Goal: Navigation & Orientation: Find specific page/section

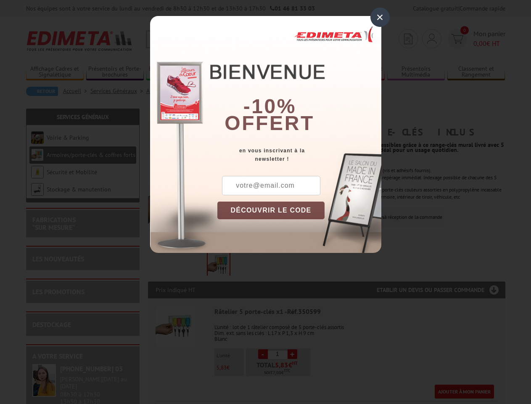
click at [380, 17] on div "×" at bounding box center [380, 17] width 19 height 19
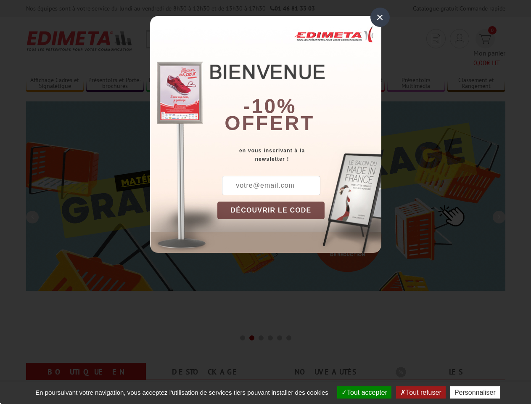
click at [380, 17] on div "×" at bounding box center [380, 17] width 19 height 19
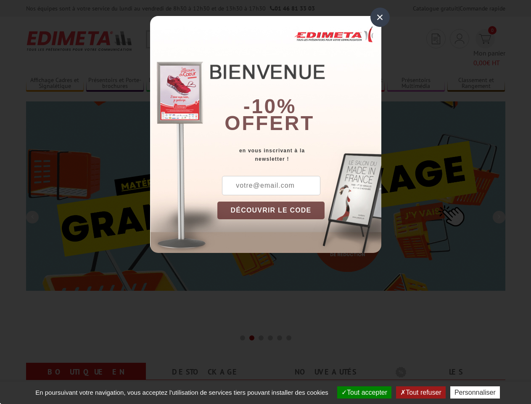
click at [271, 210] on img at bounding box center [266, 195] width 480 height 189
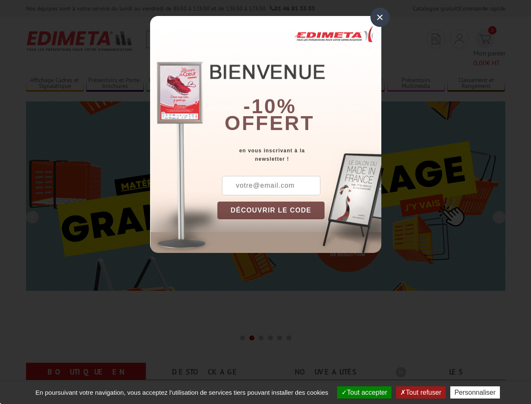
click at [363, 392] on button "Tout accepter" at bounding box center [364, 392] width 54 height 12
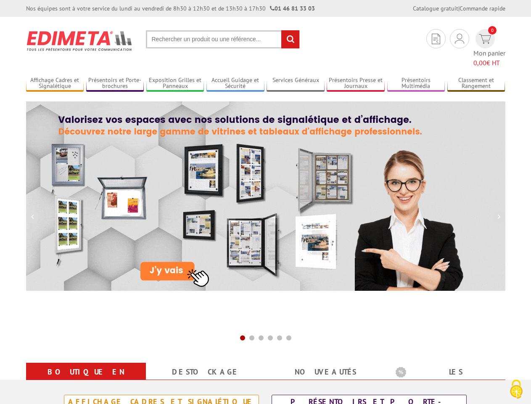
click at [422, 392] on button "Tout refuser" at bounding box center [420, 392] width 49 height 12
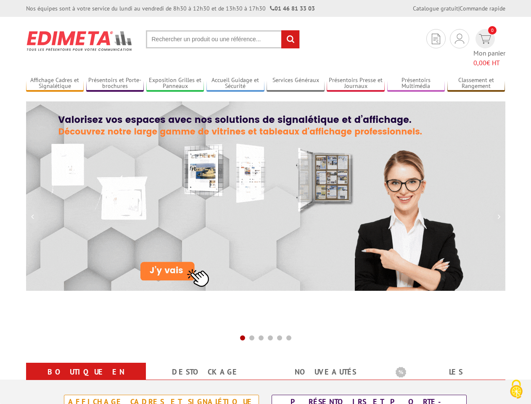
click at [477, 392] on button "Personnaliser" at bounding box center [476, 392] width 50 height 12
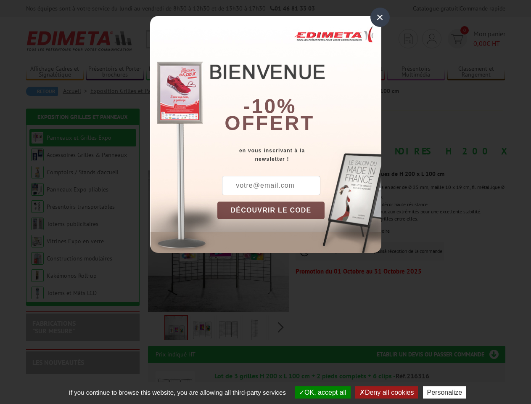
click at [380, 17] on div "×" at bounding box center [380, 17] width 19 height 19
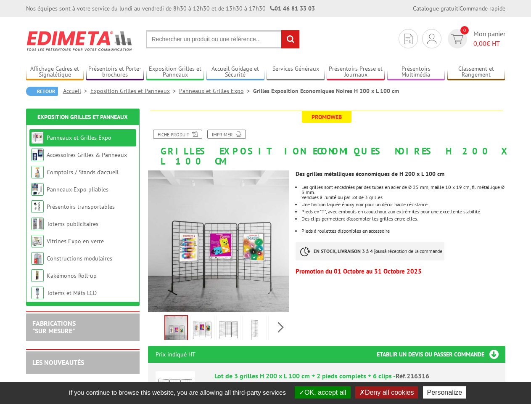
click at [322, 392] on button "OK, accept all" at bounding box center [323, 392] width 56 height 12
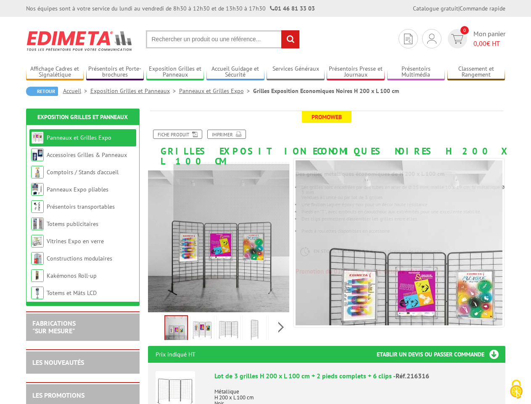
click at [387, 392] on button "Deny all cookies" at bounding box center [386, 392] width 63 height 12
click at [447, 392] on button "Personalize" at bounding box center [445, 392] width 44 height 12
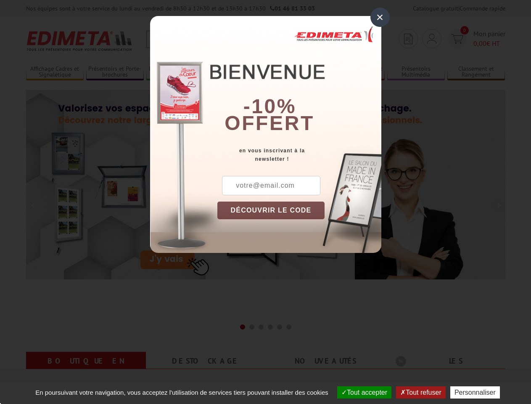
click at [380, 17] on div "×" at bounding box center [380, 17] width 19 height 19
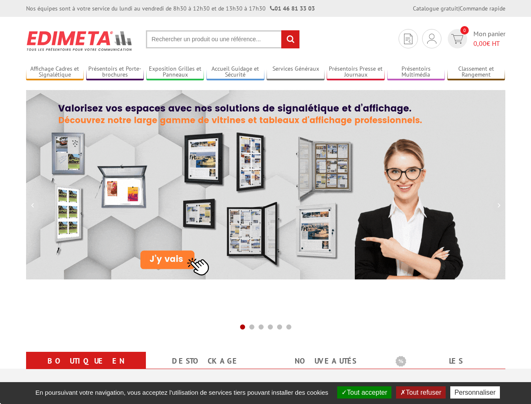
click at [271, 210] on img at bounding box center [266, 184] width 480 height 189
click at [363, 392] on button "Tout accepter" at bounding box center [364, 392] width 54 height 12
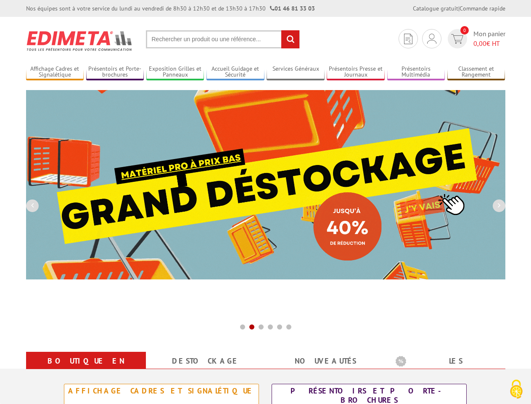
click at [422, 392] on button "Tout refuser" at bounding box center [420, 392] width 49 height 12
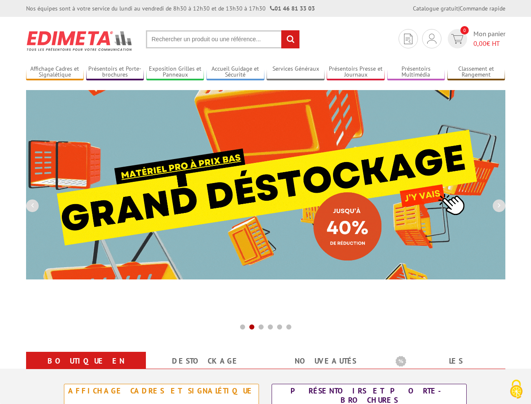
click at [477, 392] on button "Personnaliser" at bounding box center [476, 392] width 50 height 12
